Goal: Task Accomplishment & Management: Complete application form

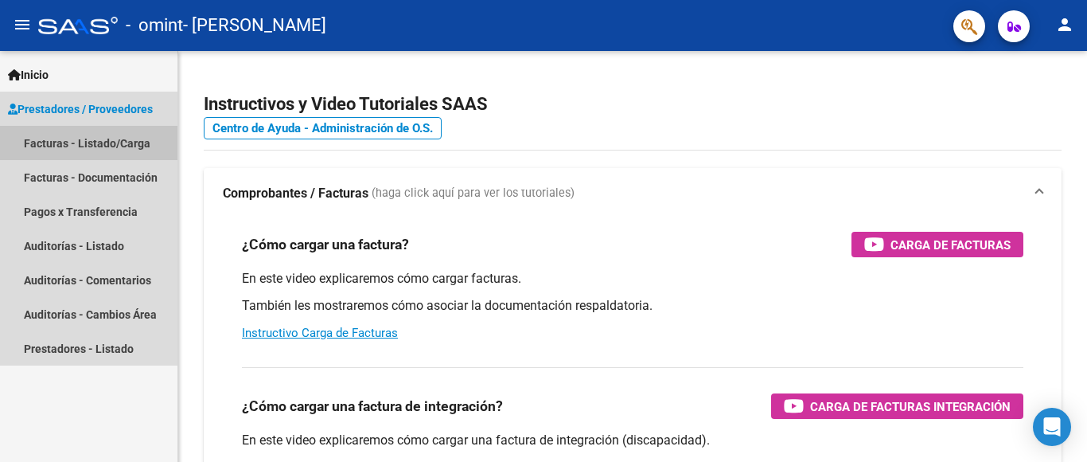
click at [84, 153] on link "Facturas - Listado/Carga" at bounding box center [88, 143] width 177 height 34
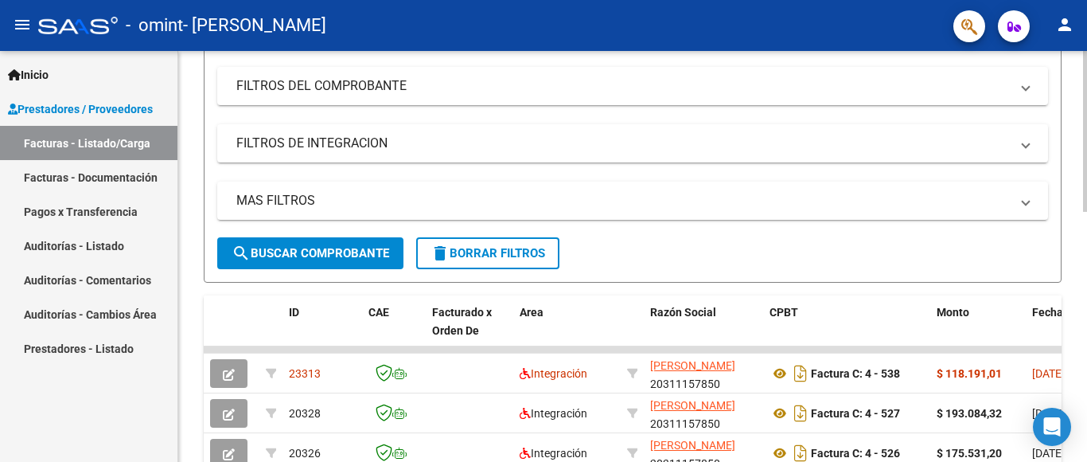
scroll to position [239, 0]
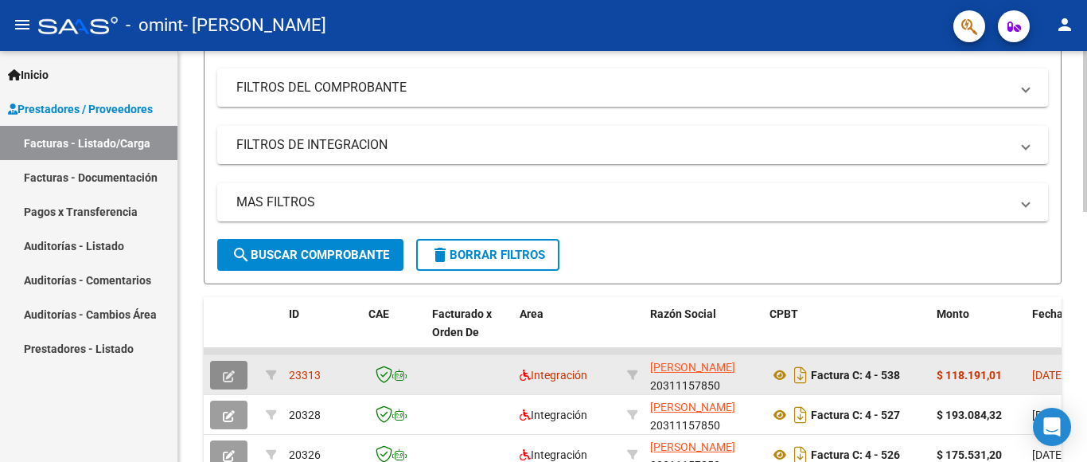
click at [223, 376] on icon "button" at bounding box center [229, 376] width 12 height 12
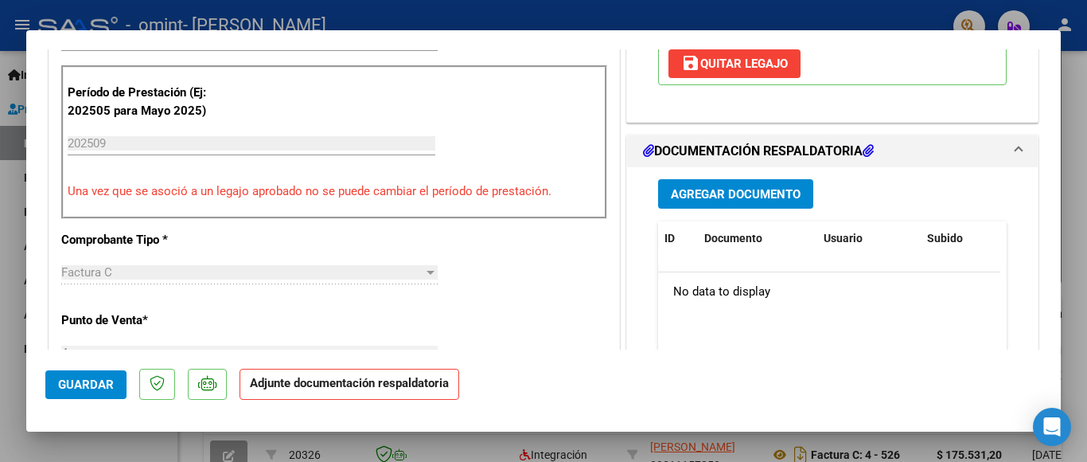
scroll to position [398, 0]
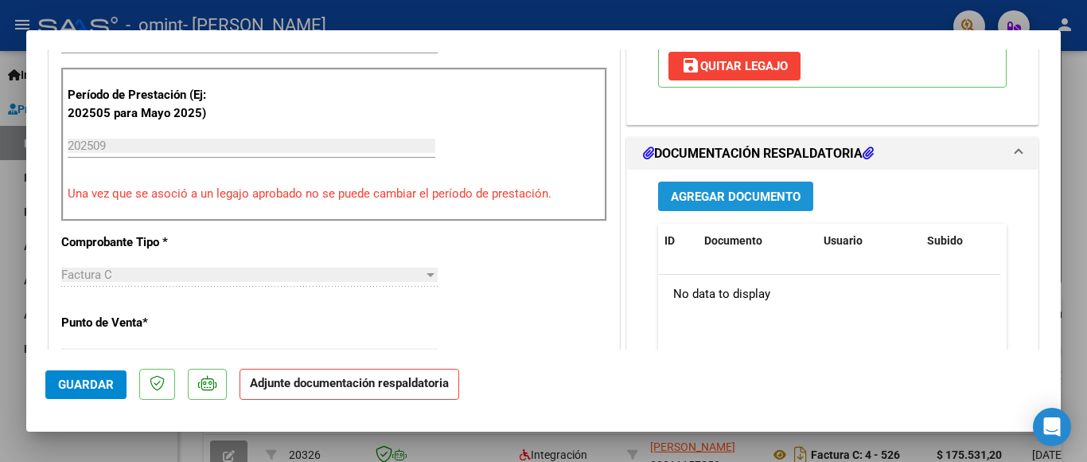
click at [742, 201] on span "Agregar Documento" at bounding box center [736, 196] width 130 height 14
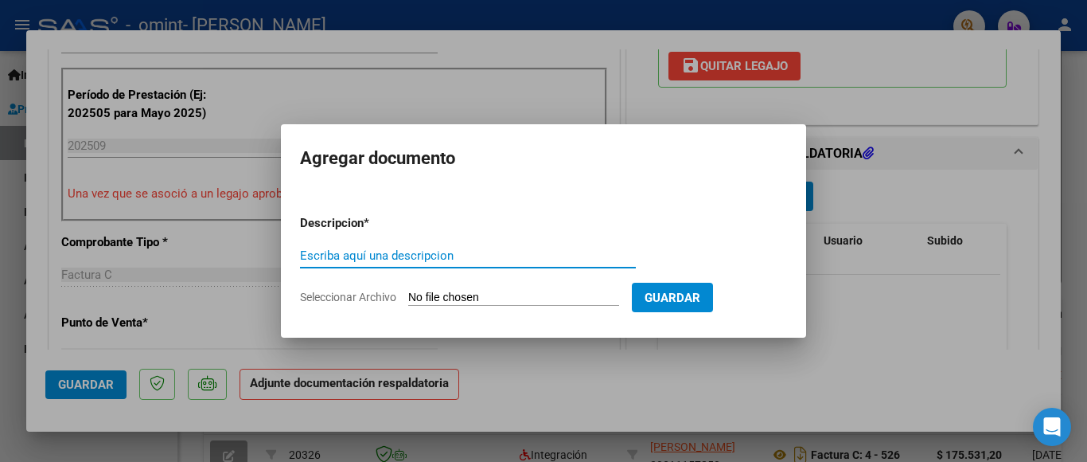
click at [410, 258] on input "Escriba aquí una descripcion" at bounding box center [468, 255] width 336 height 14
type input "Asistencias Psicología [DATE]"
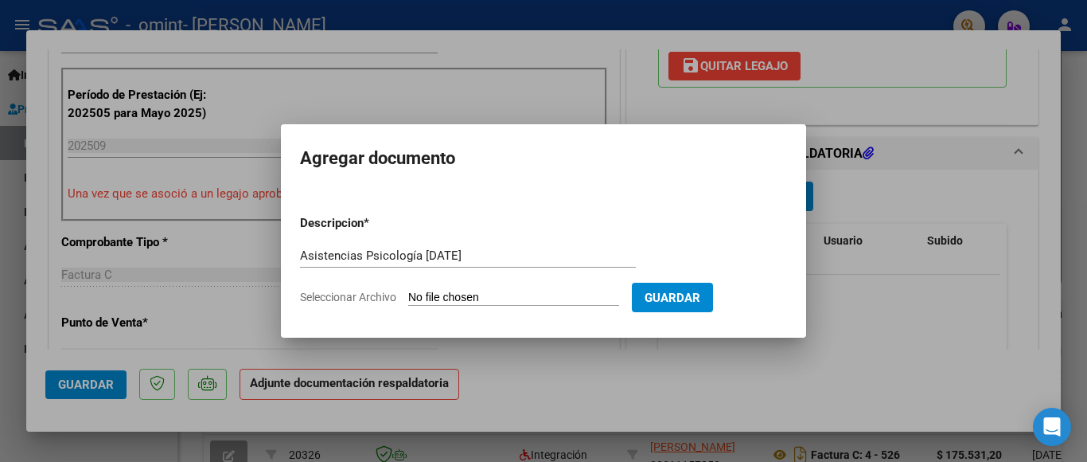
click at [520, 298] on input "Seleccionar Archivo" at bounding box center [513, 298] width 211 height 15
type input "C:\fakepath\Asistencias Psicología [DATE].pdf"
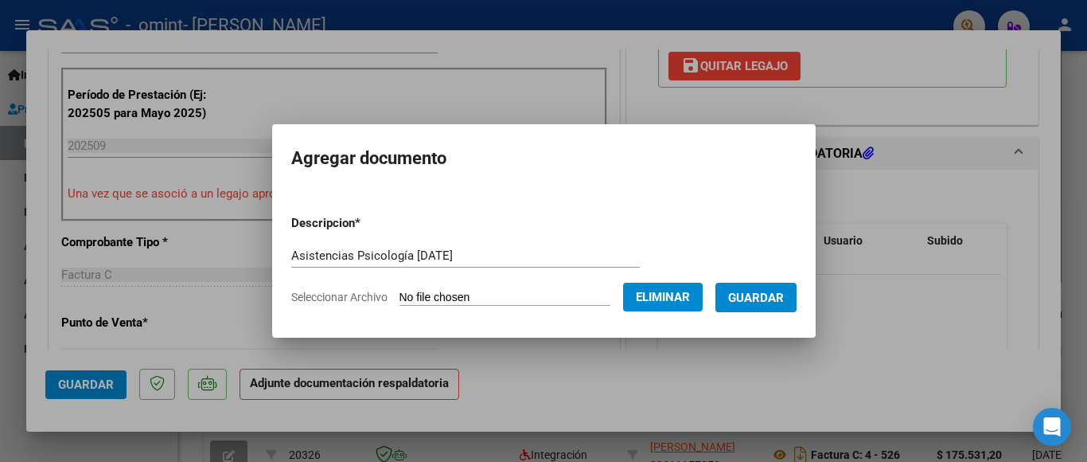
click at [755, 296] on span "Guardar" at bounding box center [756, 298] width 56 height 14
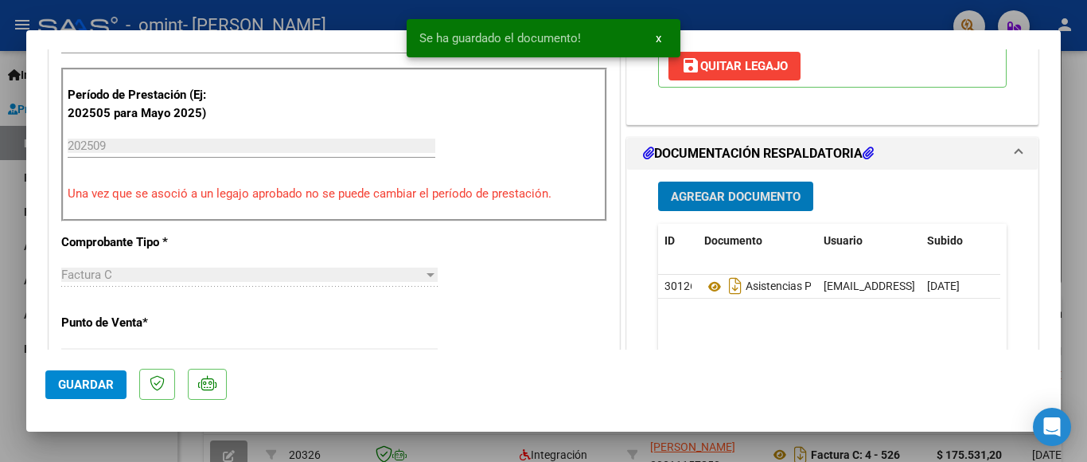
click at [72, 385] on span "Guardar" at bounding box center [86, 384] width 56 height 14
click at [0, 314] on div at bounding box center [543, 231] width 1087 height 462
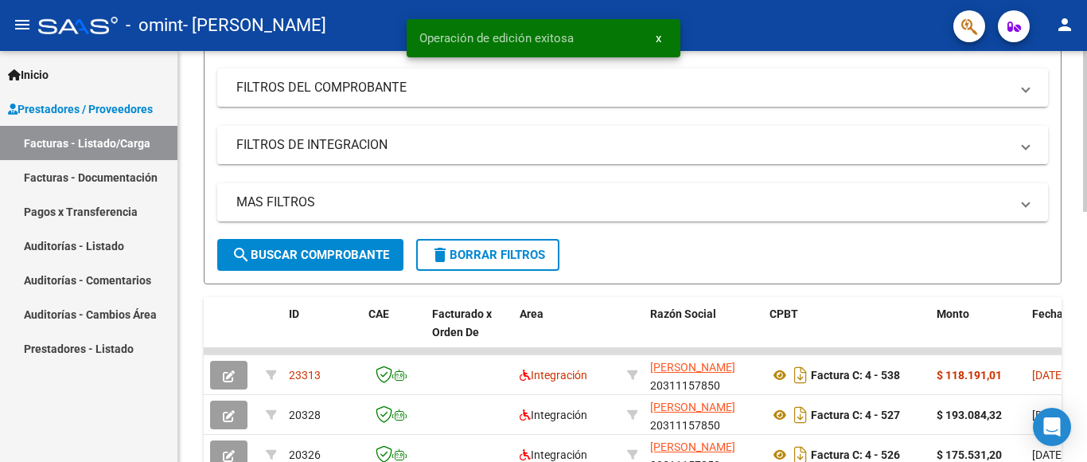
scroll to position [0, 0]
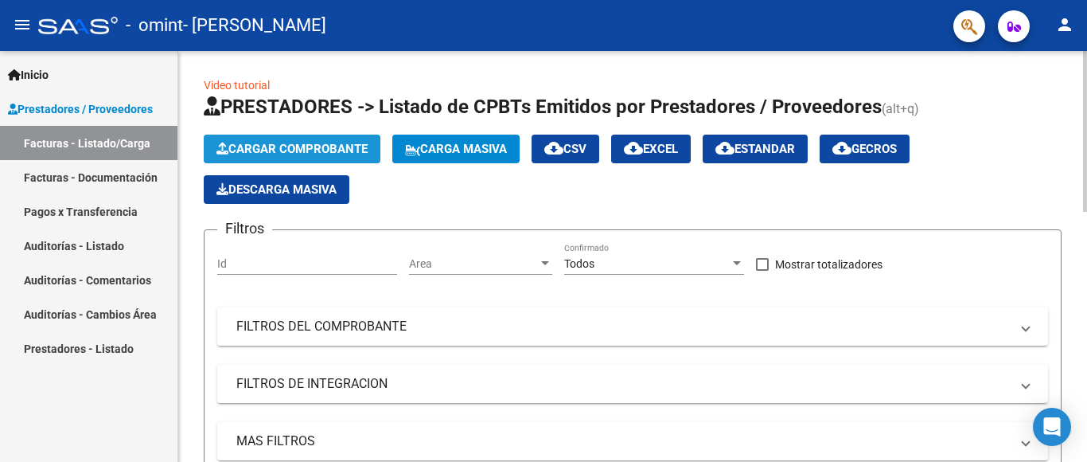
click at [263, 144] on span "Cargar Comprobante" at bounding box center [291, 149] width 151 height 14
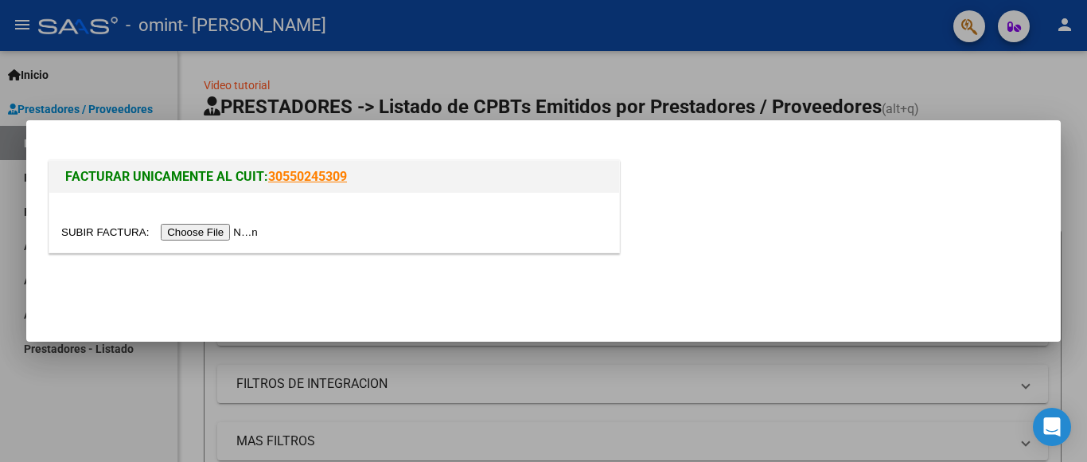
click at [234, 225] on input "file" at bounding box center [161, 232] width 201 height 17
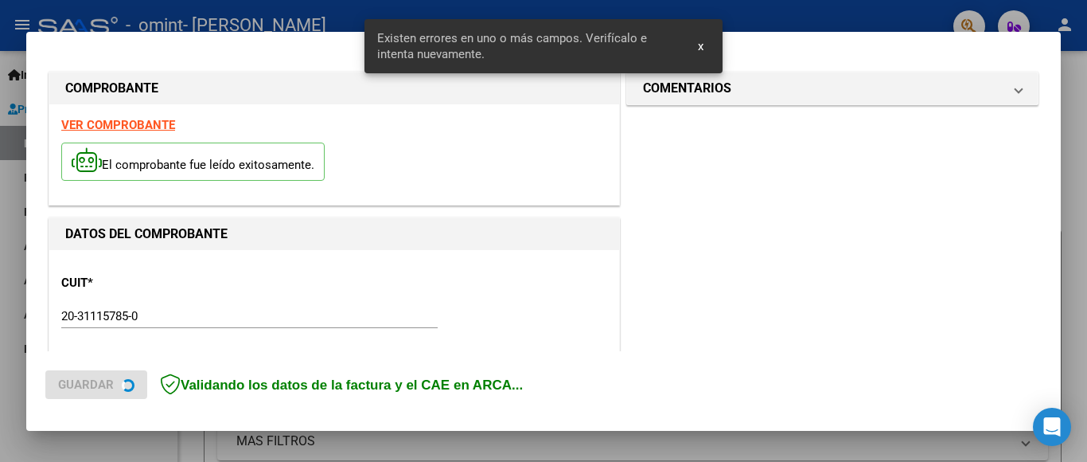
scroll to position [404, 0]
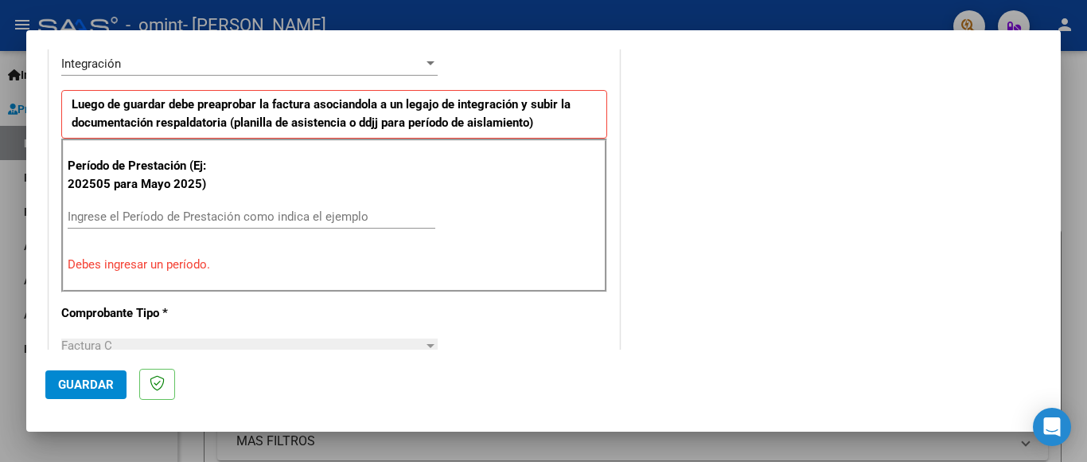
click at [146, 220] on input "Ingrese el Período de Prestación como indica el ejemplo" at bounding box center [252, 216] width 368 height 14
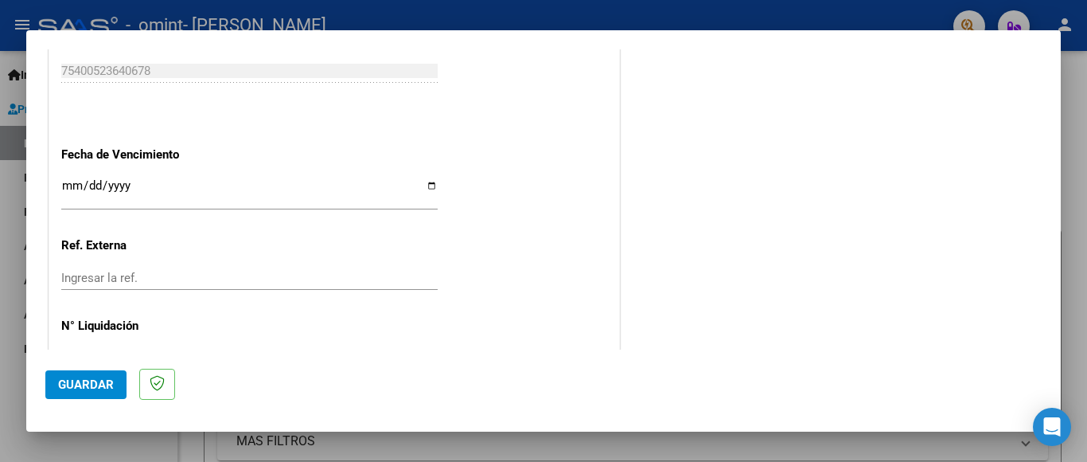
scroll to position [1081, 0]
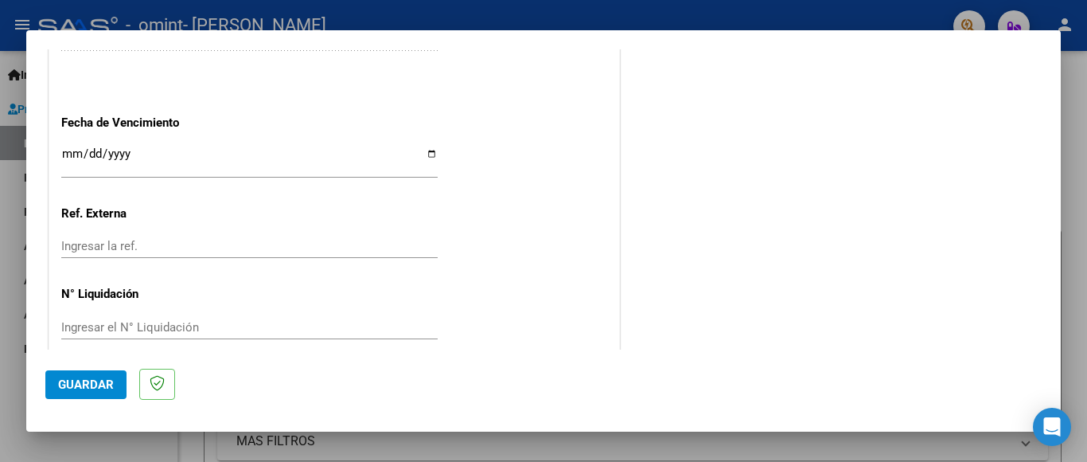
type input "202509"
click at [95, 376] on button "Guardar" at bounding box center [85, 384] width 81 height 29
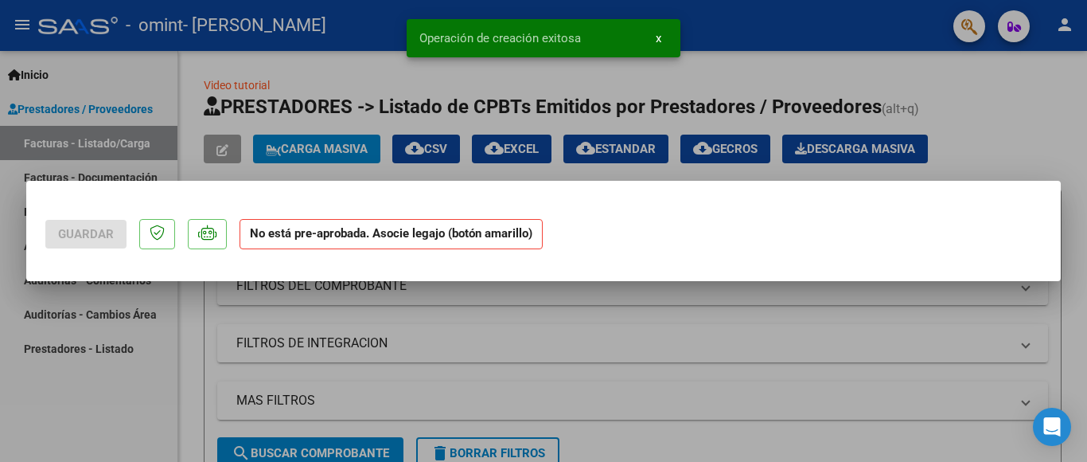
scroll to position [0, 0]
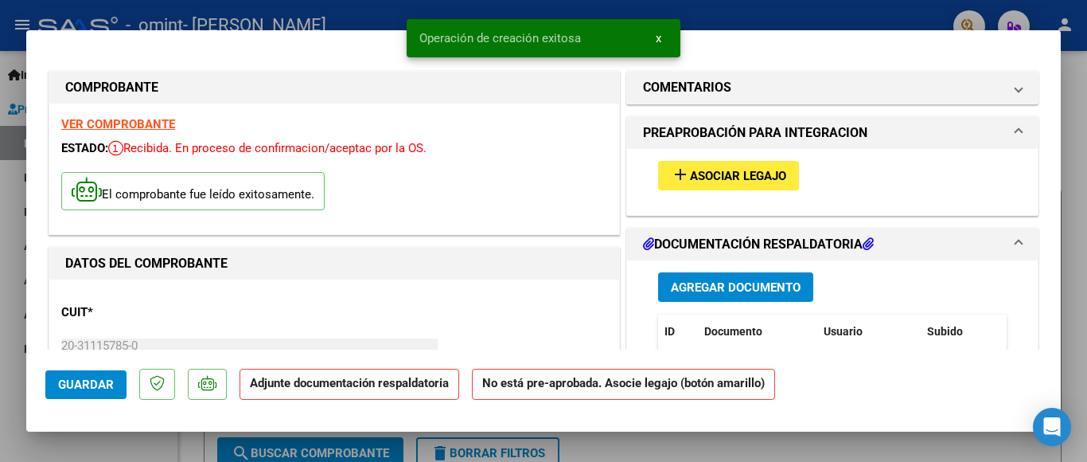
click at [677, 182] on mat-icon "add" at bounding box center [680, 174] width 19 height 19
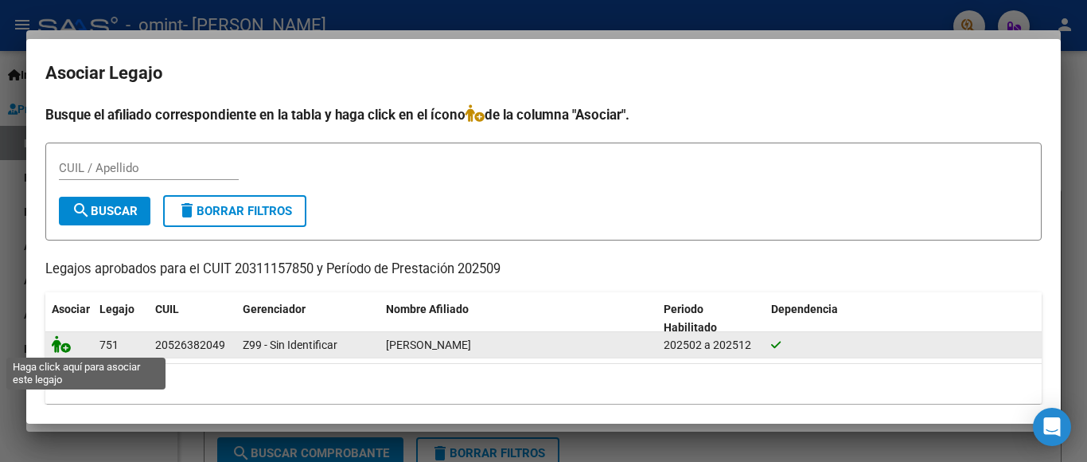
click at [57, 346] on icon at bounding box center [61, 344] width 19 height 18
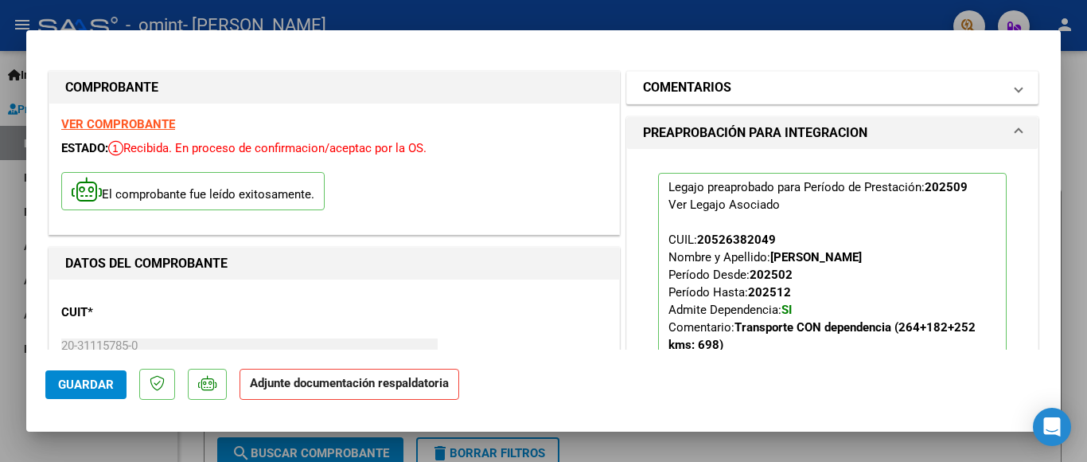
click at [1000, 83] on span "COMENTARIOS" at bounding box center [829, 87] width 372 height 19
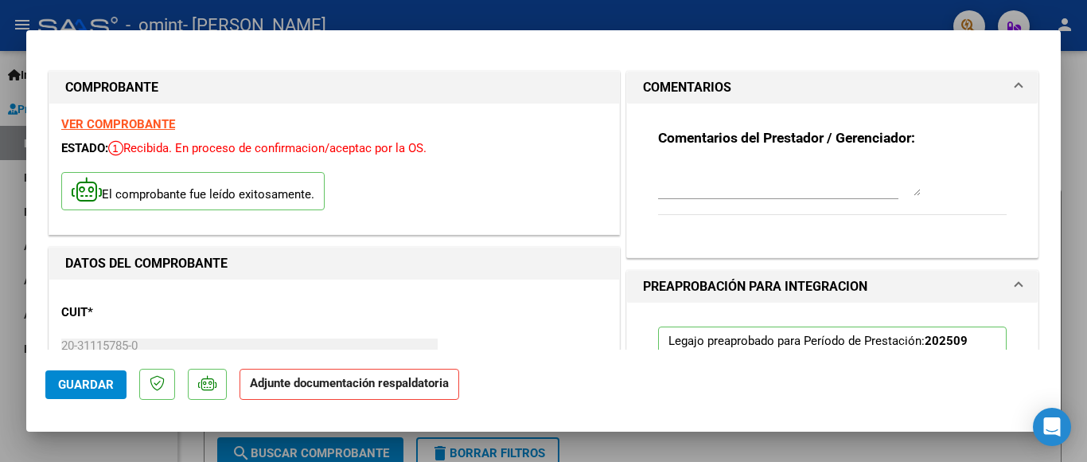
click at [1001, 81] on span "COMENTARIOS" at bounding box center [829, 87] width 372 height 19
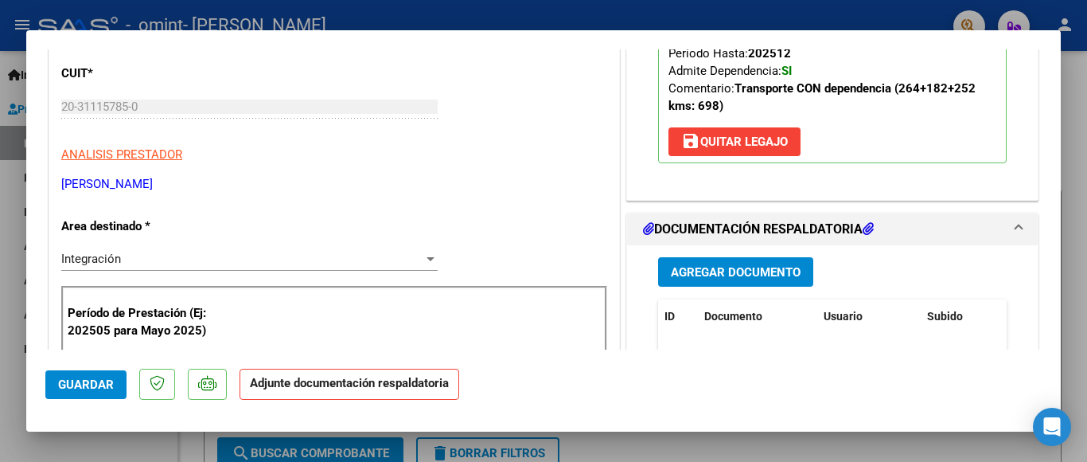
scroll to position [318, 0]
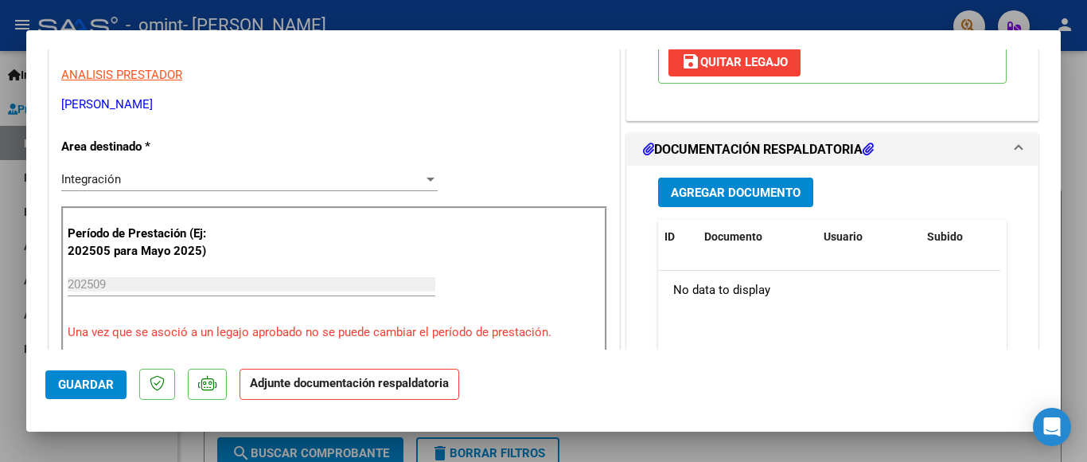
click at [715, 197] on span "Agregar Documento" at bounding box center [736, 192] width 130 height 14
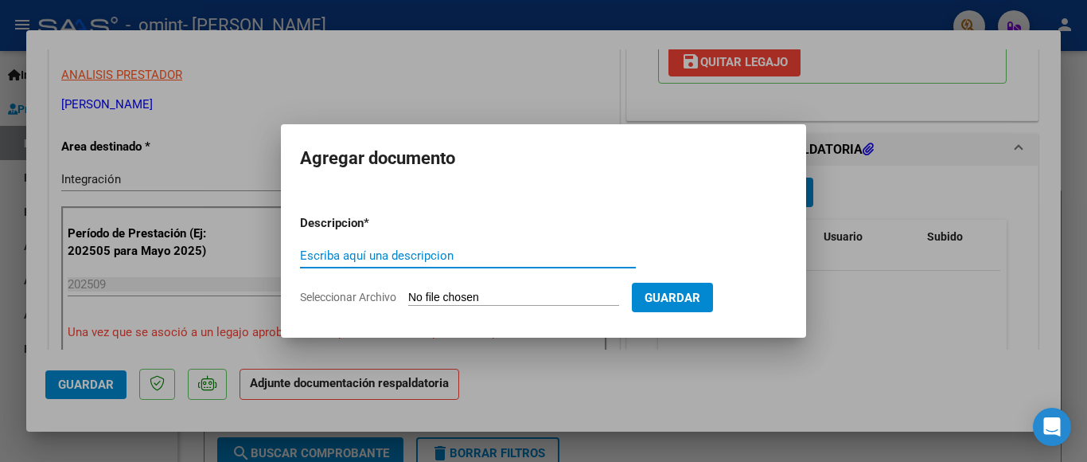
click at [359, 254] on input "Escriba aquí una descripcion" at bounding box center [468, 255] width 336 height 14
type input "Asistencias Fono, TO y PSP [DATE]"
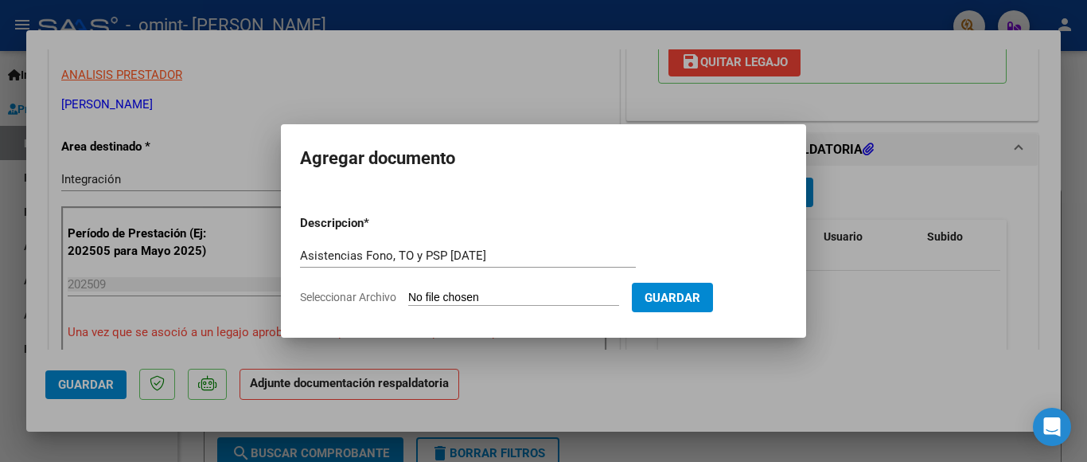
click at [481, 296] on input "Seleccionar Archivo" at bounding box center [513, 298] width 211 height 15
type input "C:\fakepath\Asistencias Fono, TO y PSP [DATE].pdf"
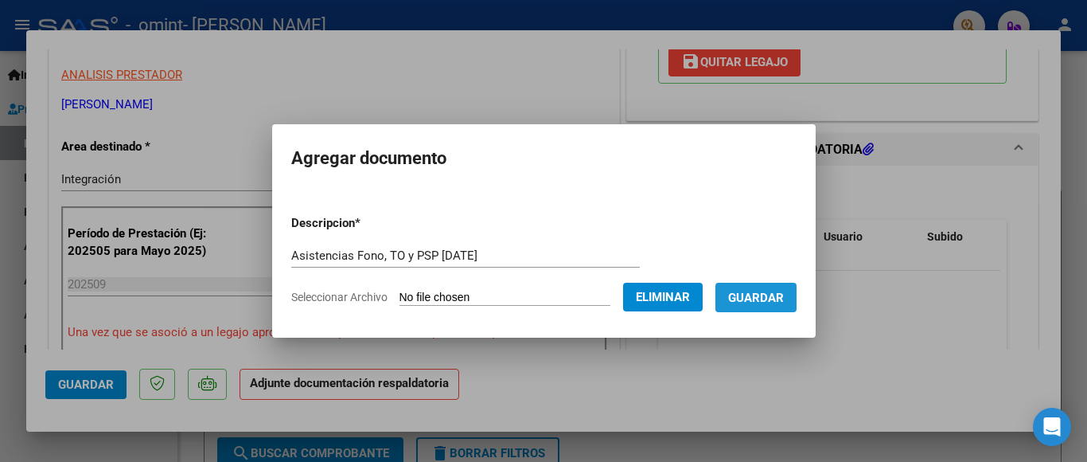
click at [759, 298] on span "Guardar" at bounding box center [756, 298] width 56 height 14
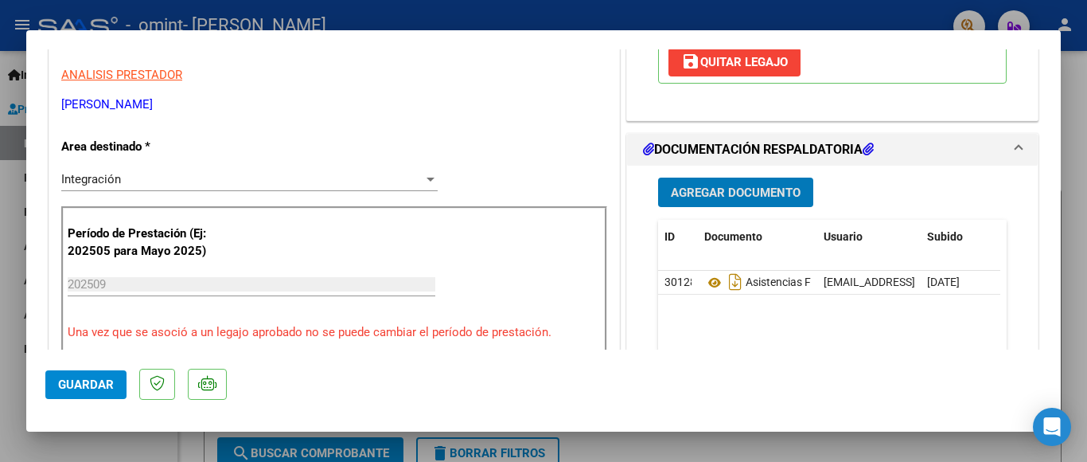
click at [92, 377] on span "Guardar" at bounding box center [86, 384] width 56 height 14
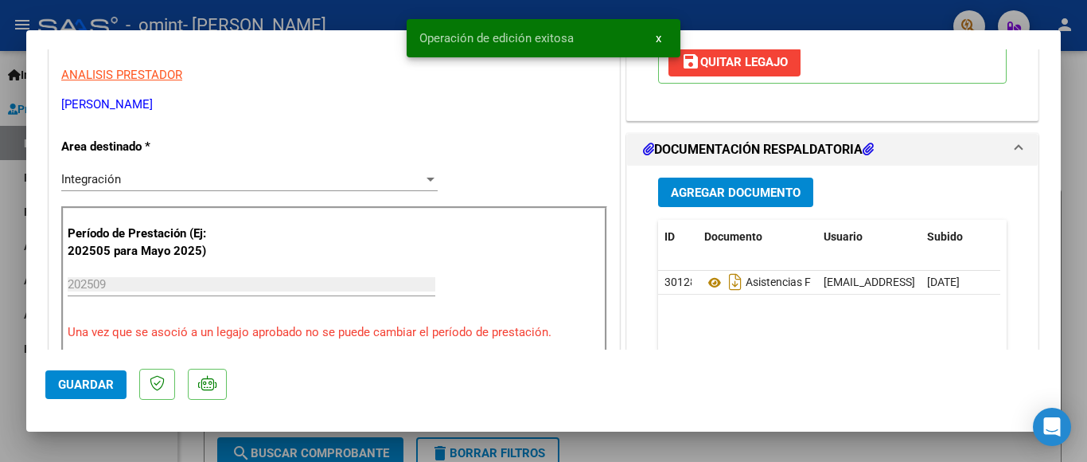
click at [10, 208] on div at bounding box center [543, 231] width 1087 height 462
type input "$ 0,00"
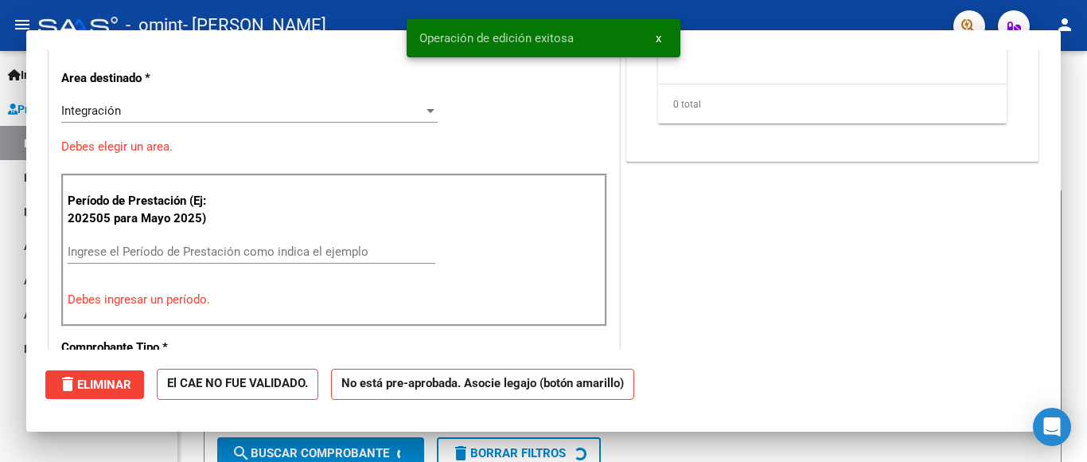
scroll to position [0, 0]
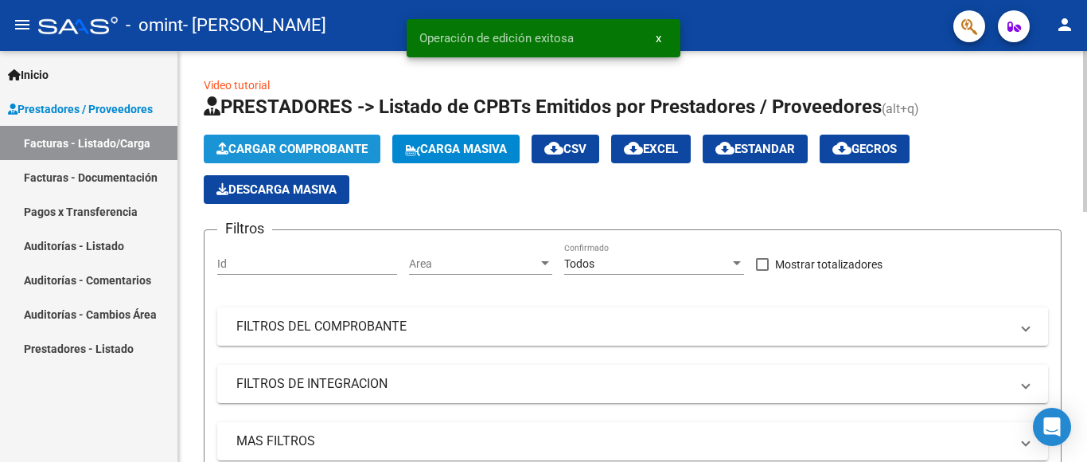
click at [333, 143] on span "Cargar Comprobante" at bounding box center [291, 149] width 151 height 14
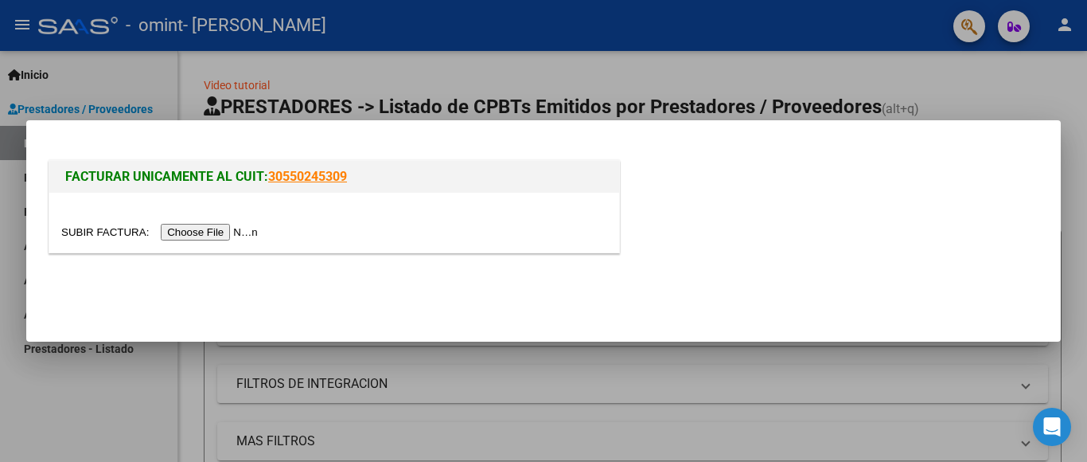
click at [228, 234] on input "file" at bounding box center [161, 232] width 201 height 17
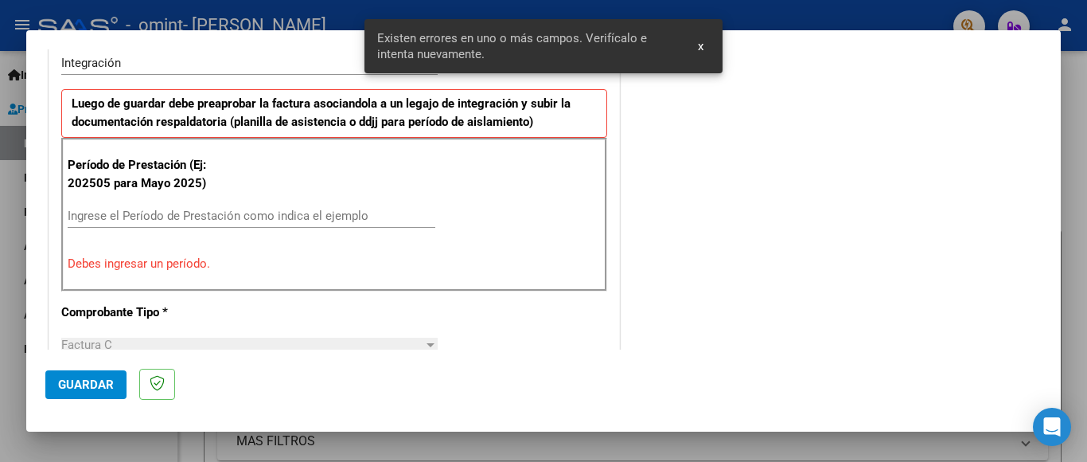
scroll to position [484, 0]
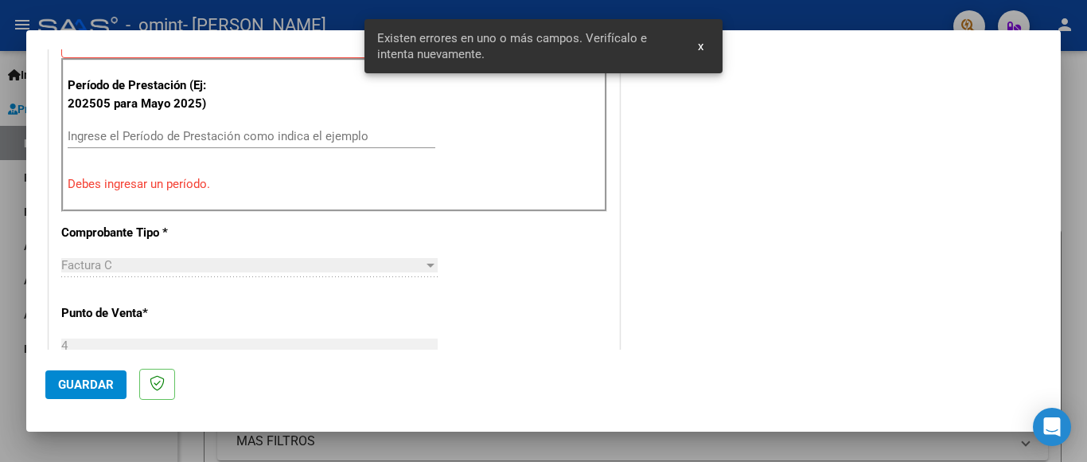
click at [129, 141] on input "Ingrese el Período de Prestación como indica el ejemplo" at bounding box center [252, 136] width 368 height 14
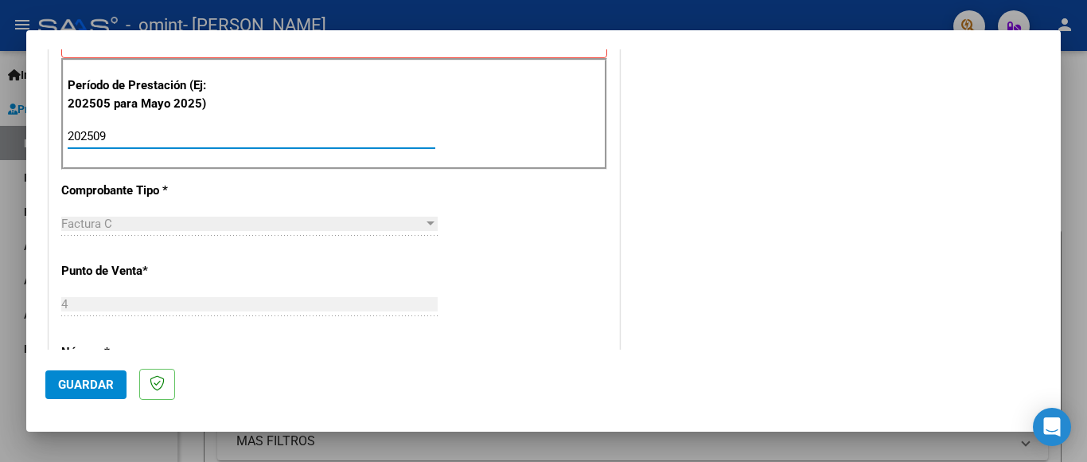
type input "202509"
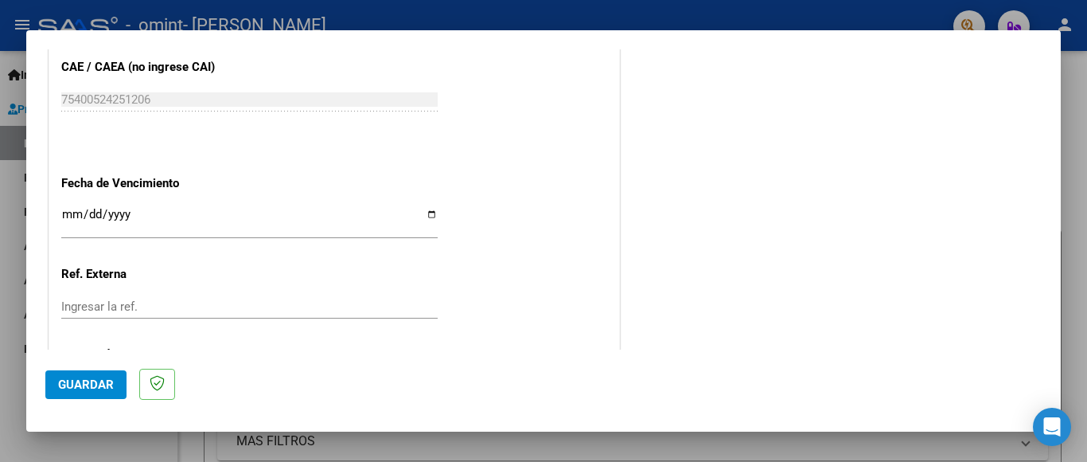
scroll to position [1041, 0]
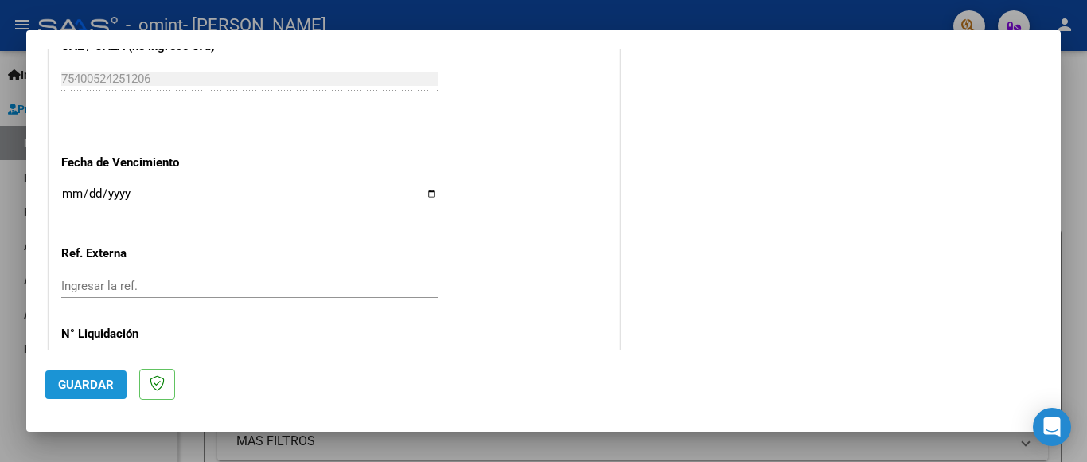
click at [72, 382] on span "Guardar" at bounding box center [86, 384] width 56 height 14
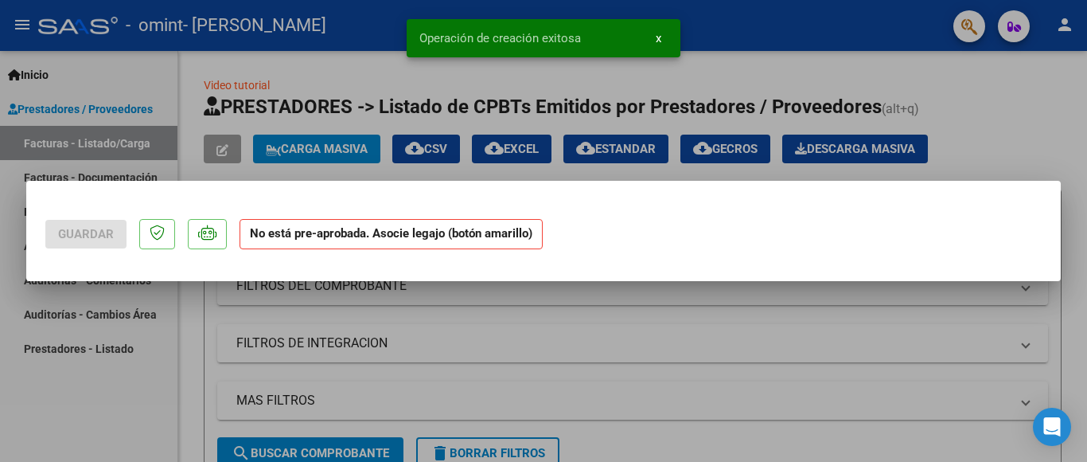
scroll to position [0, 0]
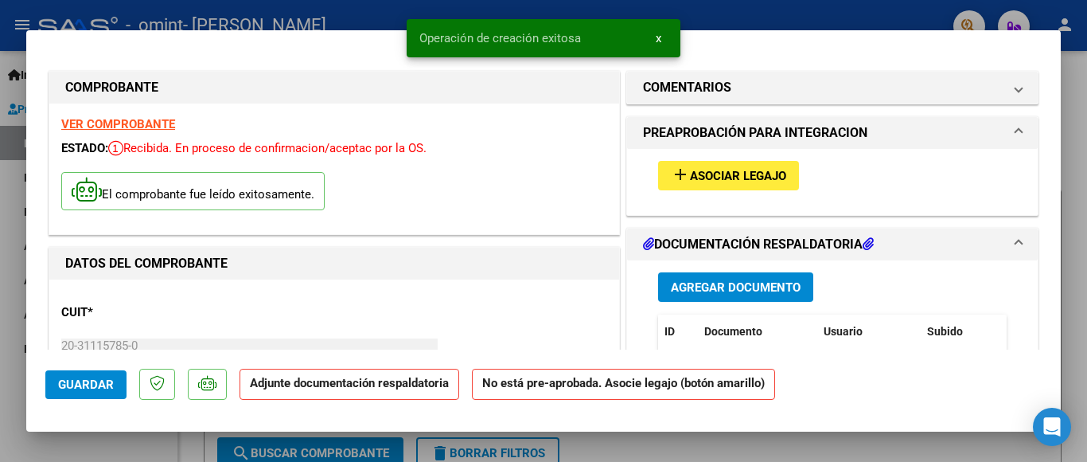
click at [690, 172] on span "Asociar Legajo" at bounding box center [738, 176] width 96 height 14
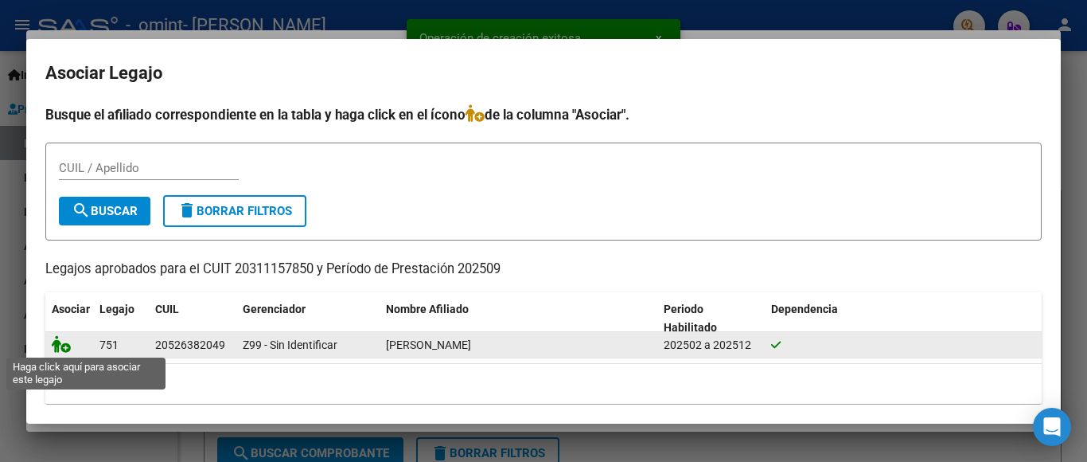
click at [53, 345] on icon at bounding box center [61, 344] width 19 height 18
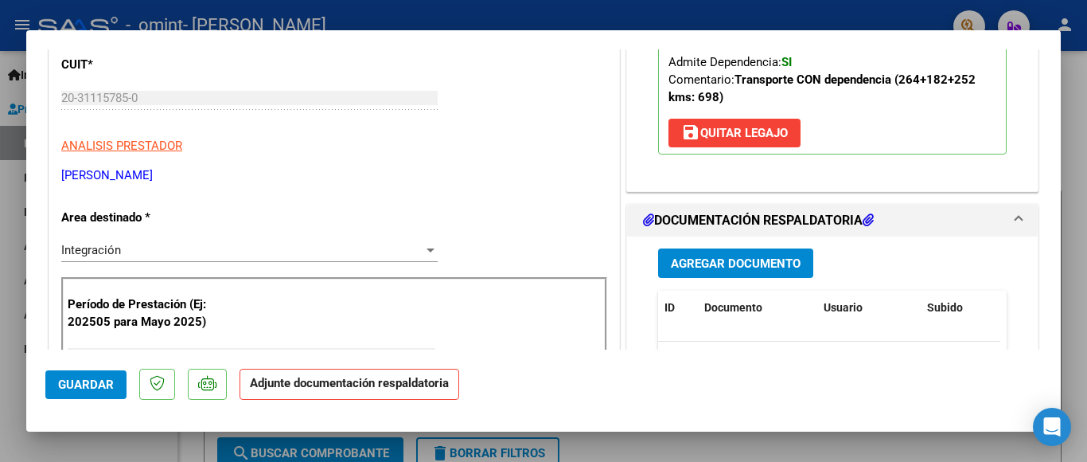
scroll to position [398, 0]
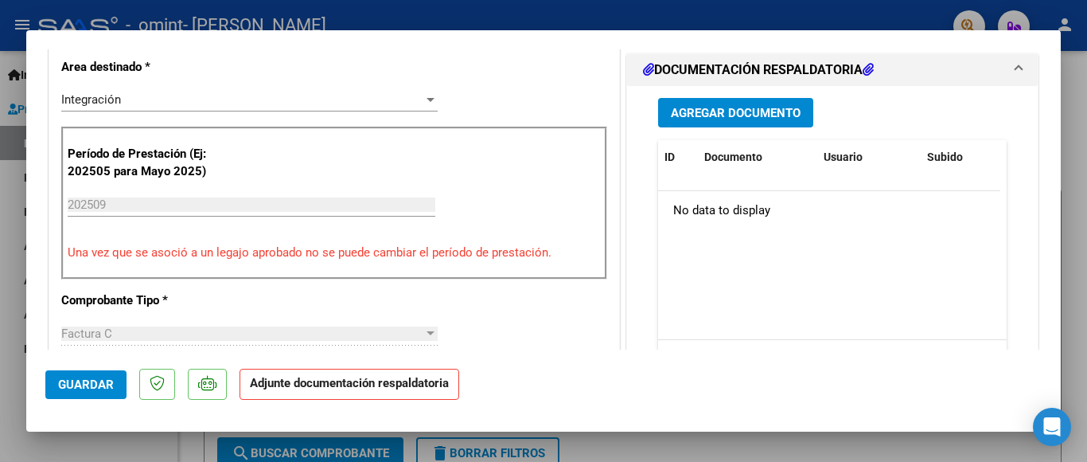
click at [713, 108] on span "Agregar Documento" at bounding box center [736, 113] width 130 height 14
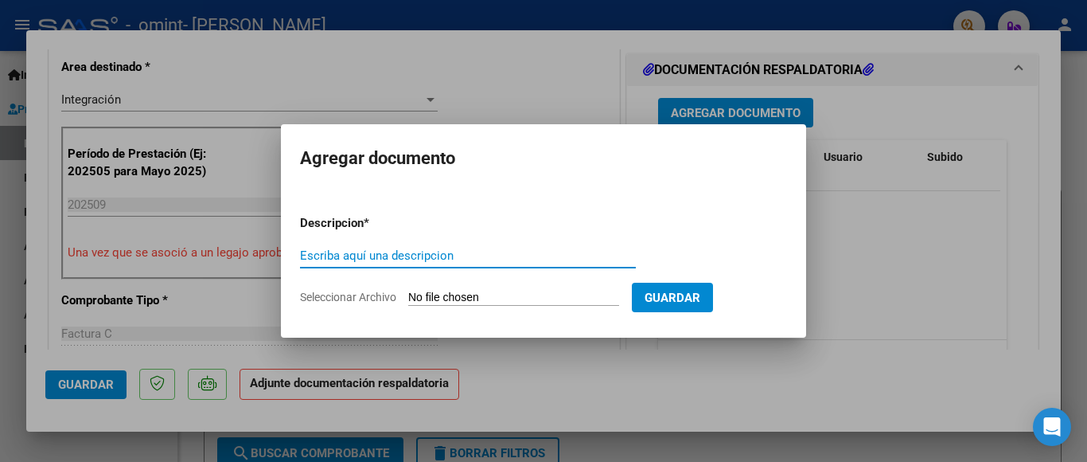
click at [436, 252] on input "Escriba aquí una descripcion" at bounding box center [468, 255] width 336 height 14
click at [429, 254] on input "Asistencias Escuela Sepiembre 2025" at bounding box center [468, 255] width 336 height 14
type input "Asistencias Escuela [DATE]"
click at [509, 298] on input "Seleccionar Archivo" at bounding box center [513, 298] width 211 height 15
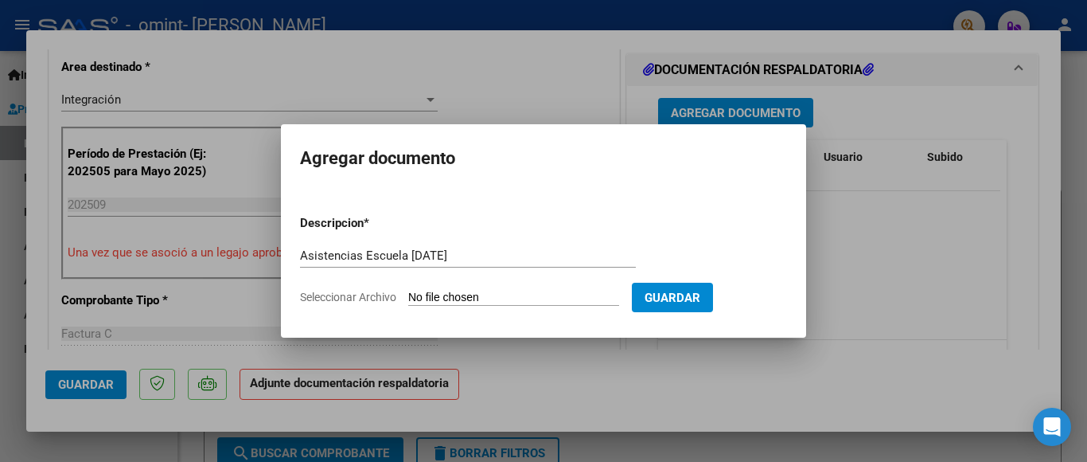
type input "C:\fakepath\Asistencias Escuela [DATE].pdf"
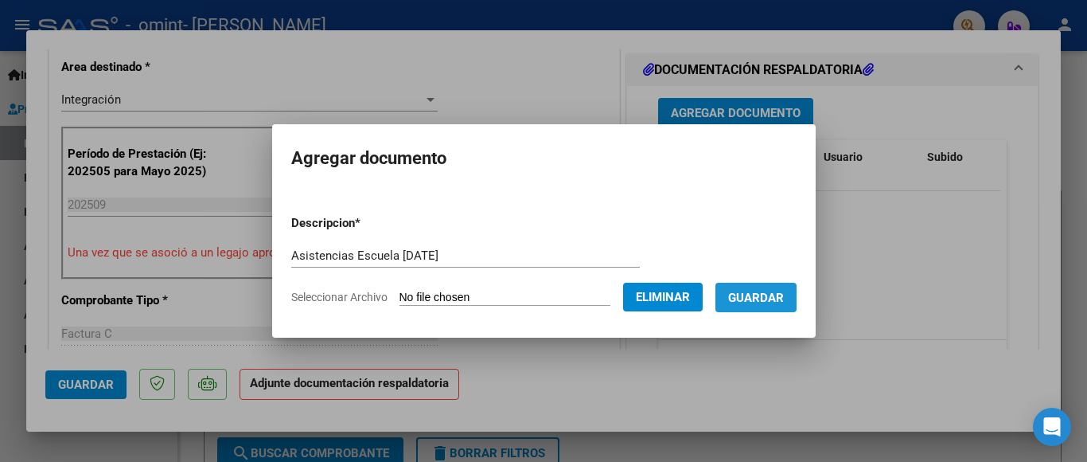
click at [750, 292] on span "Guardar" at bounding box center [756, 298] width 56 height 14
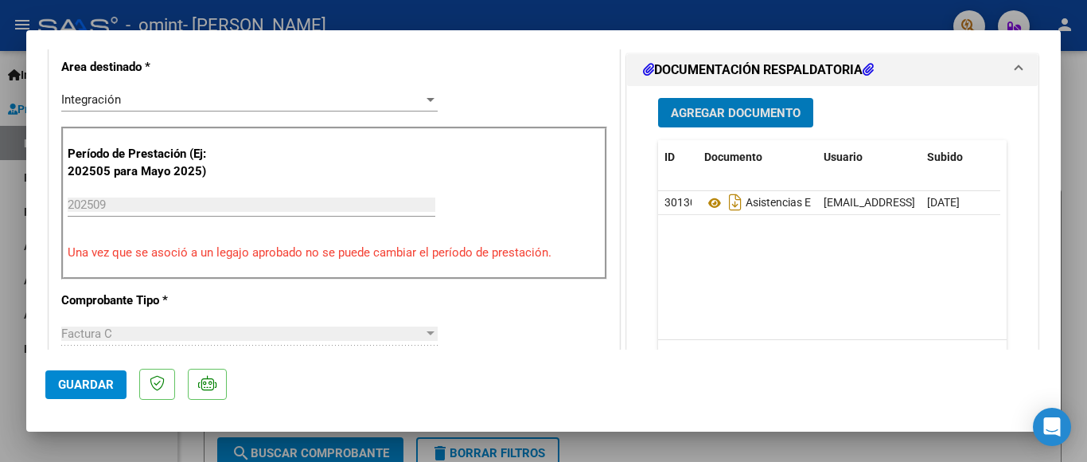
scroll to position [478, 0]
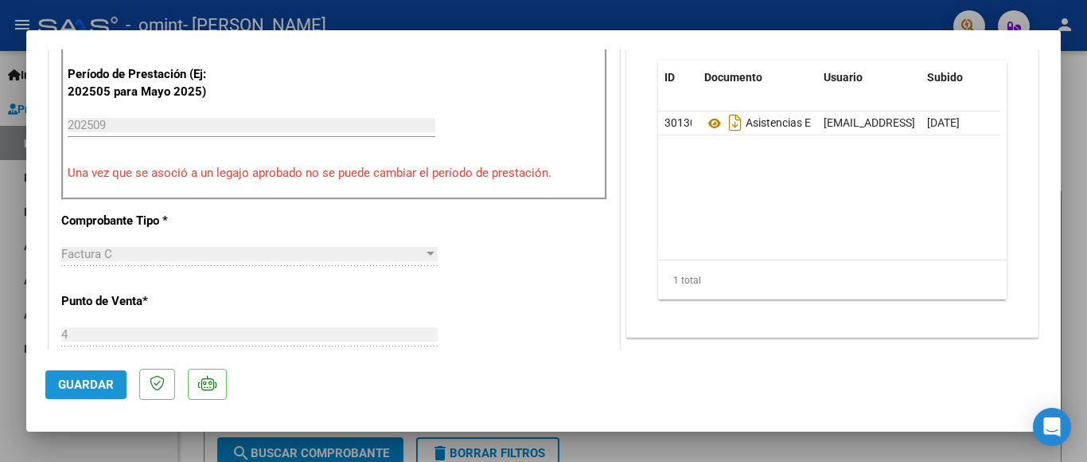
click at [99, 384] on span "Guardar" at bounding box center [86, 384] width 56 height 14
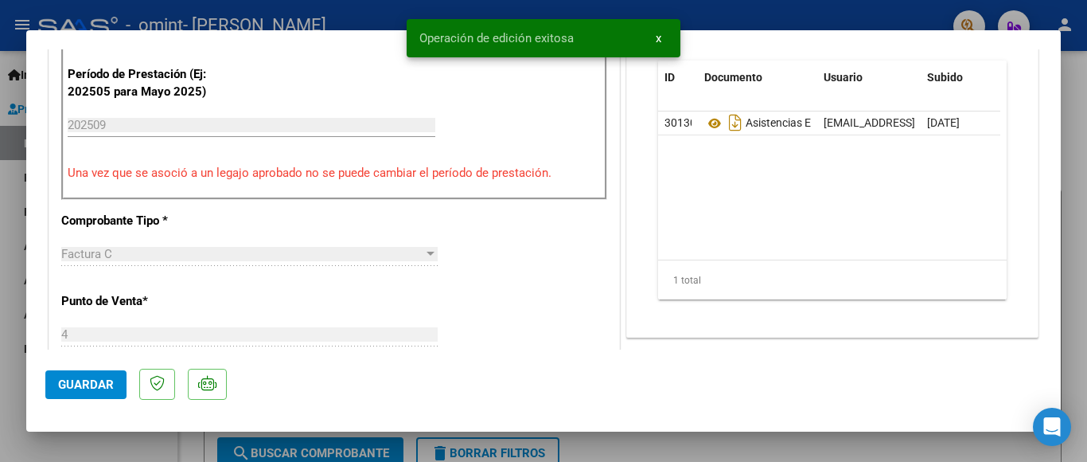
click at [2, 301] on div at bounding box center [543, 231] width 1087 height 462
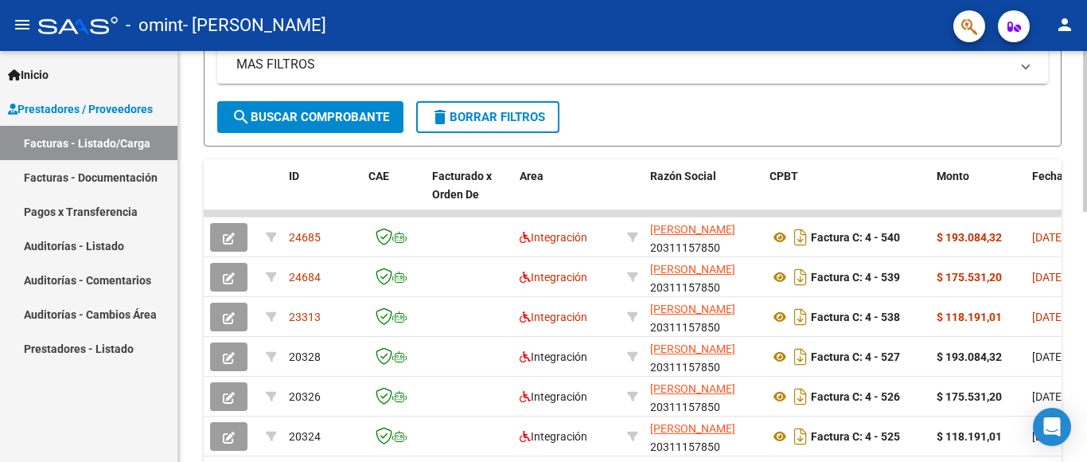
scroll to position [398, 0]
